Goal: Information Seeking & Learning: Learn about a topic

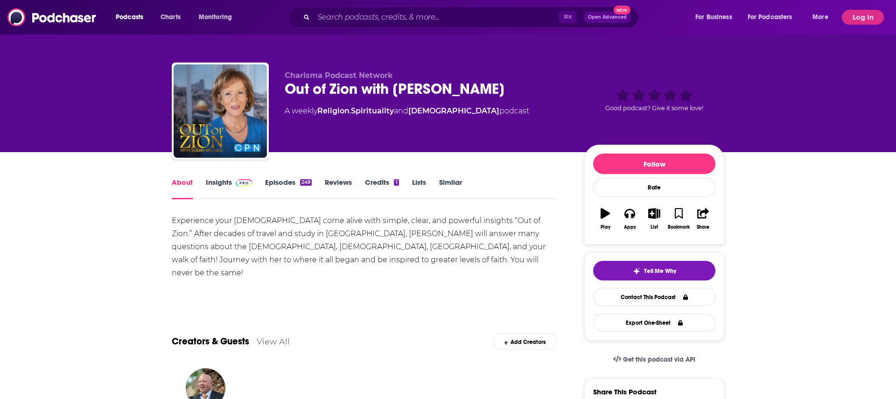
click at [223, 181] on link "Insights" at bounding box center [229, 188] width 46 height 21
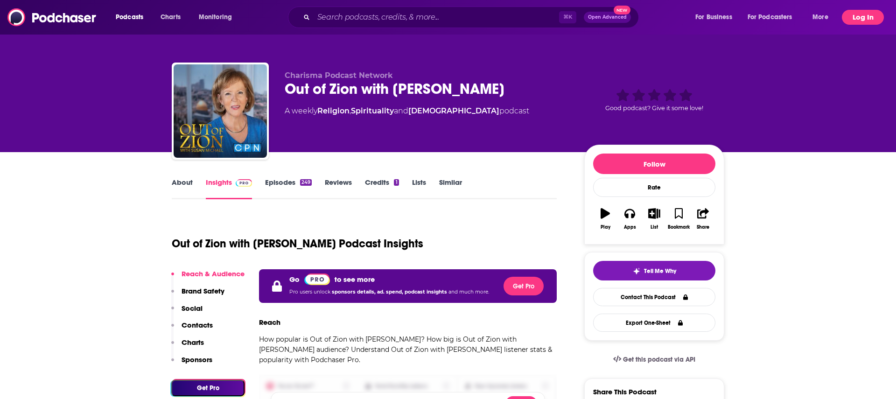
click at [871, 17] on button "Log In" at bounding box center [863, 17] width 42 height 15
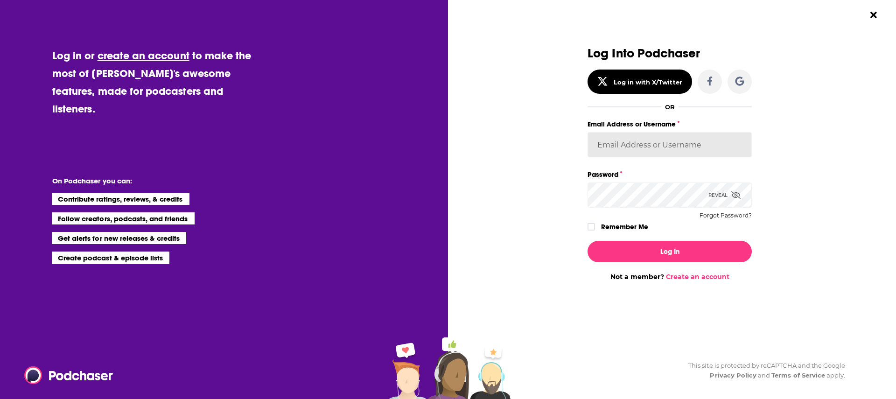
type input "[PERSON_NAME][EMAIL_ADDRESS][PERSON_NAME][DOMAIN_NAME]"
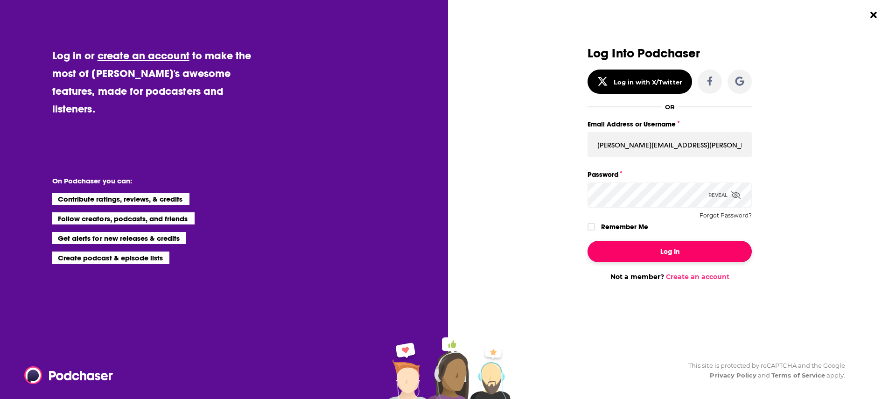
click at [671, 249] on button "Log In" at bounding box center [669, 251] width 164 height 21
